Goal: Find contact information: Obtain details needed to contact an individual or organization

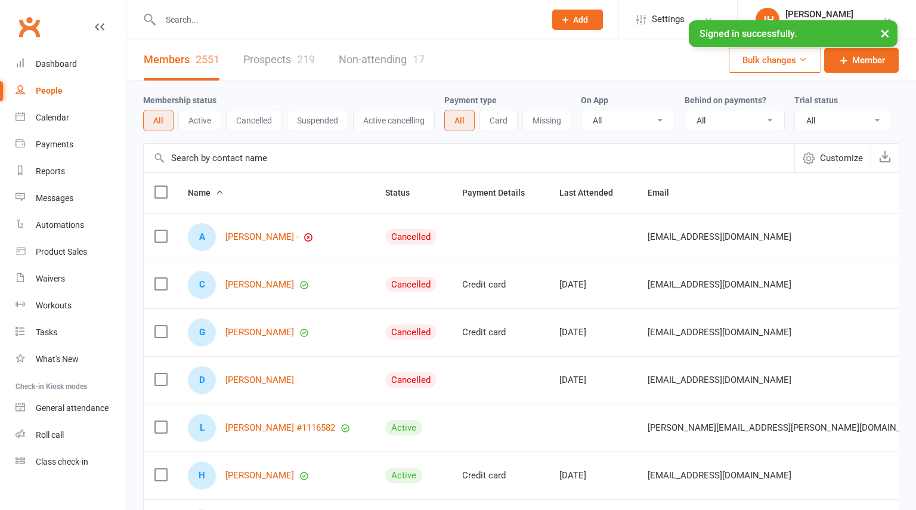
select select "100"
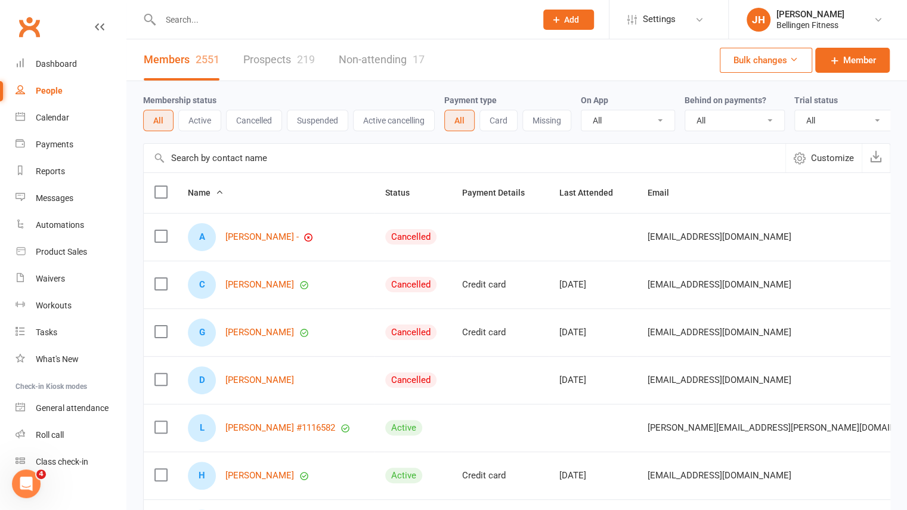
click at [283, 24] on input "text" at bounding box center [342, 19] width 371 height 17
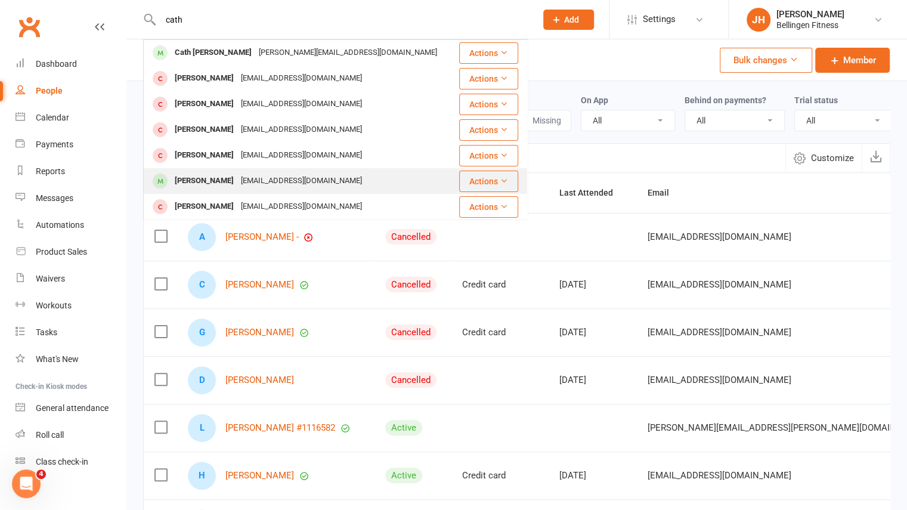
type input "cath"
click at [237, 188] on div "[PERSON_NAME]" at bounding box center [204, 180] width 66 height 17
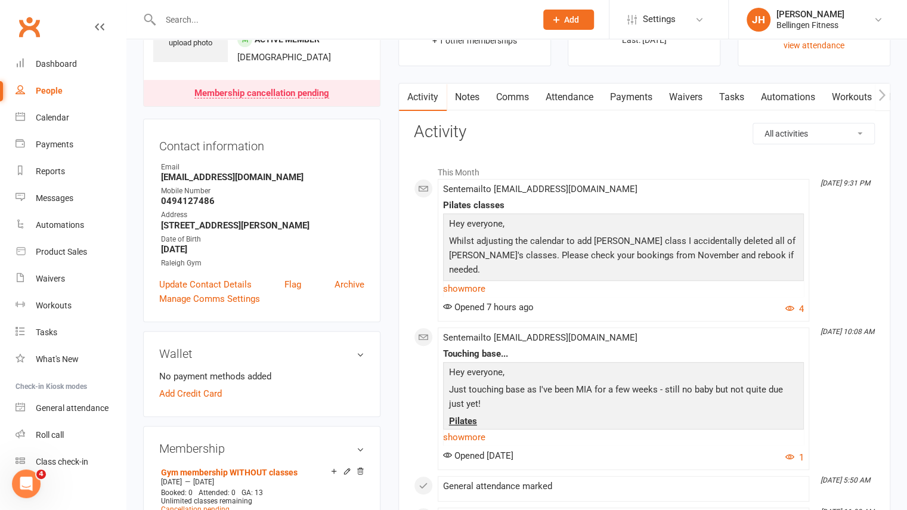
scroll to position [79, 0]
drag, startPoint x: 243, startPoint y: 176, endPoint x: 145, endPoint y: 178, distance: 97.8
click at [145, 178] on div "Contact information Owner Email [EMAIL_ADDRESS][DOMAIN_NAME] Mobile Number [PHO…" at bounding box center [261, 219] width 237 height 203
copy strong "[EMAIL_ADDRESS][DOMAIN_NAME]"
click at [466, 108] on link "Notes" at bounding box center [466, 96] width 41 height 27
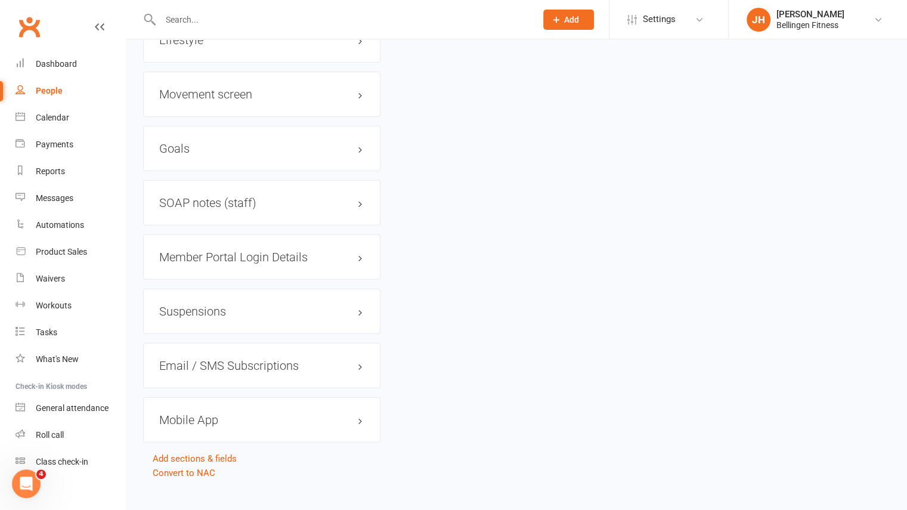
scroll to position [1675, 0]
click at [246, 88] on h3 "Movement screen edit" at bounding box center [261, 94] width 205 height 13
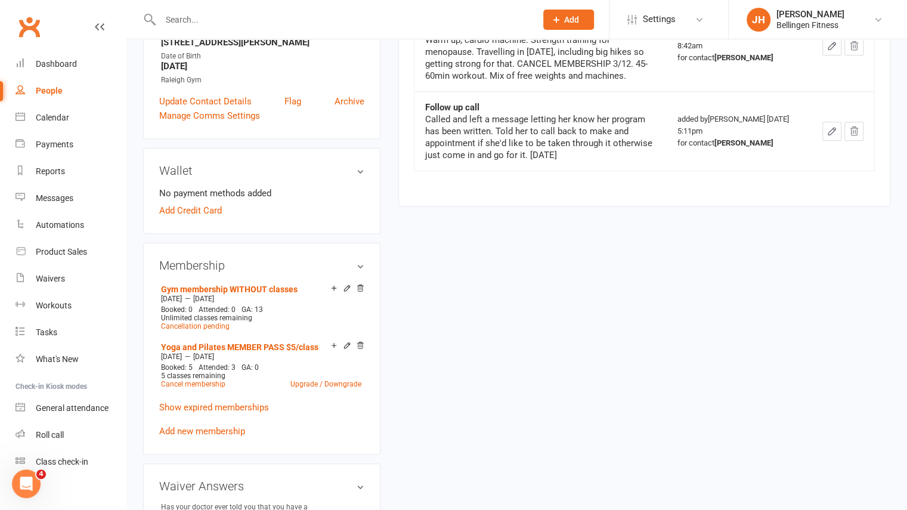
scroll to position [0, 0]
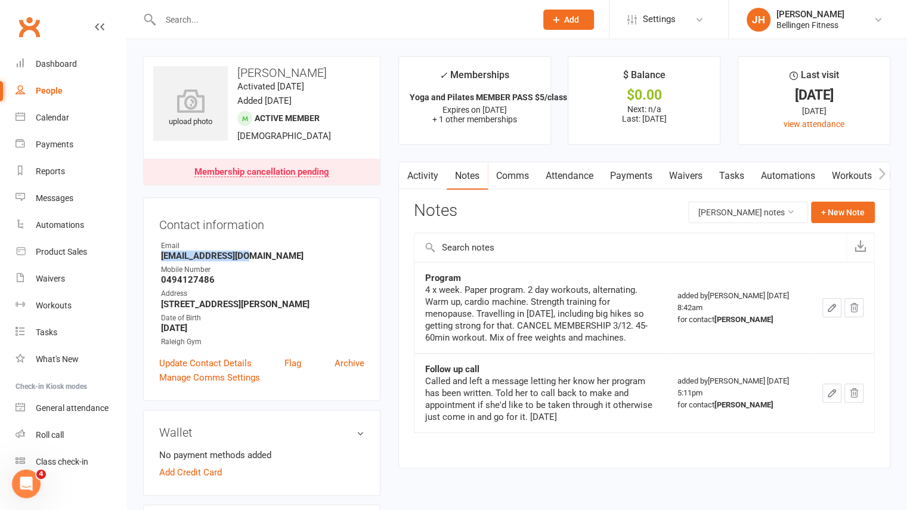
drag, startPoint x: 244, startPoint y: 257, endPoint x: 160, endPoint y: 256, distance: 84.1
click at [160, 256] on li "Email [EMAIL_ADDRESS][DOMAIN_NAME]" at bounding box center [261, 250] width 205 height 21
copy strong "[EMAIL_ADDRESS][DOMAIN_NAME]"
click at [160, 256] on li "Email [EMAIL_ADDRESS][DOMAIN_NAME]" at bounding box center [261, 250] width 205 height 21
